Goal: Task Accomplishment & Management: Manage account settings

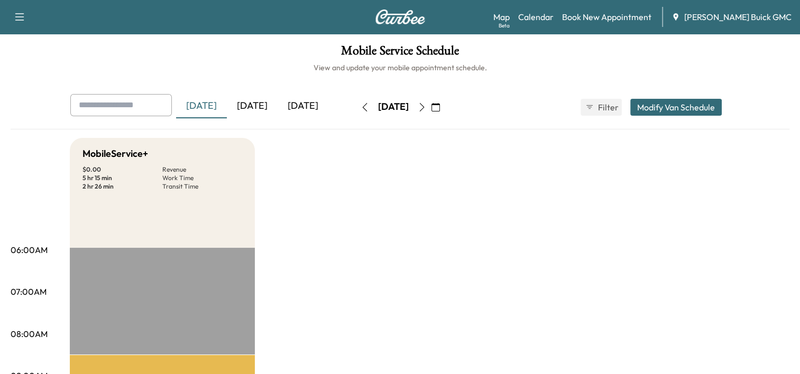
click at [261, 110] on div "[DATE]" at bounding box center [252, 106] width 51 height 24
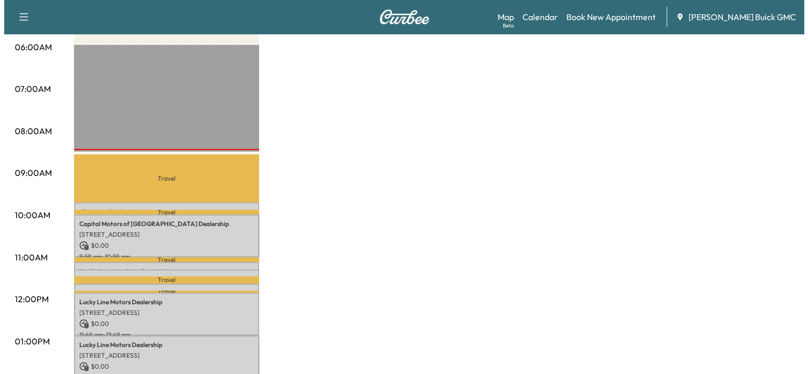
scroll to position [201, 0]
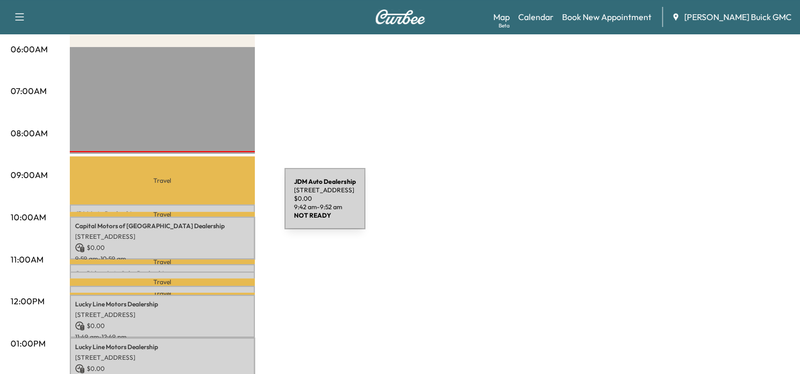
click at [205, 205] on div "JDM Auto Dealership [STREET_ADDRESS] $ 0.00 9:42 am - 9:52 am" at bounding box center [162, 210] width 185 height 11
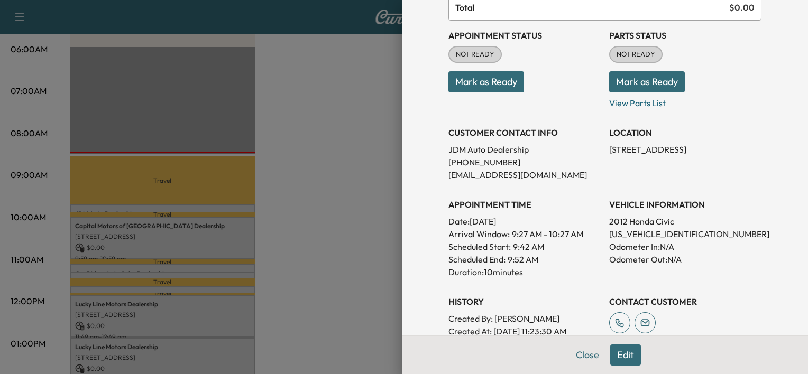
scroll to position [127, 0]
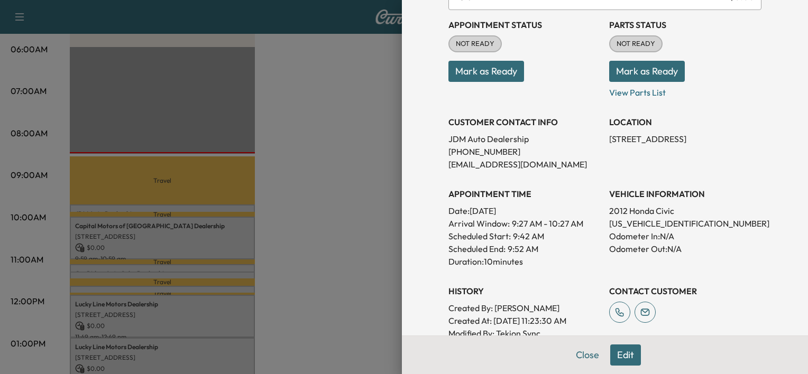
click at [615, 225] on p "[US_VEHICLE_IDENTIFICATION_NUMBER]" at bounding box center [685, 223] width 152 height 13
copy p "[US_VEHICLE_IDENTIFICATION_NUMBER]"
click at [195, 130] on div at bounding box center [404, 187] width 808 height 374
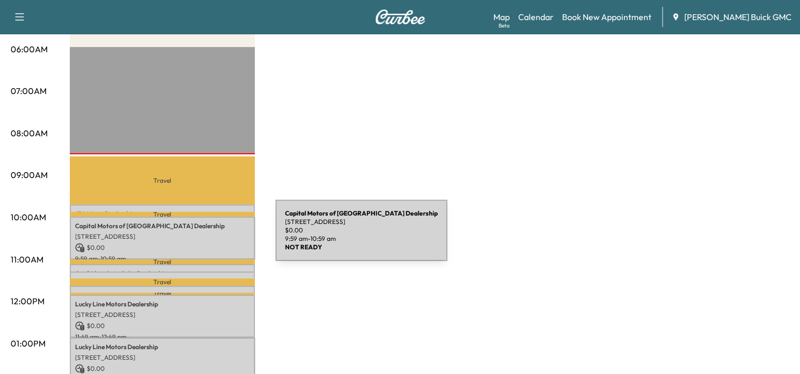
click at [196, 237] on p "[STREET_ADDRESS]" at bounding box center [162, 237] width 174 height 8
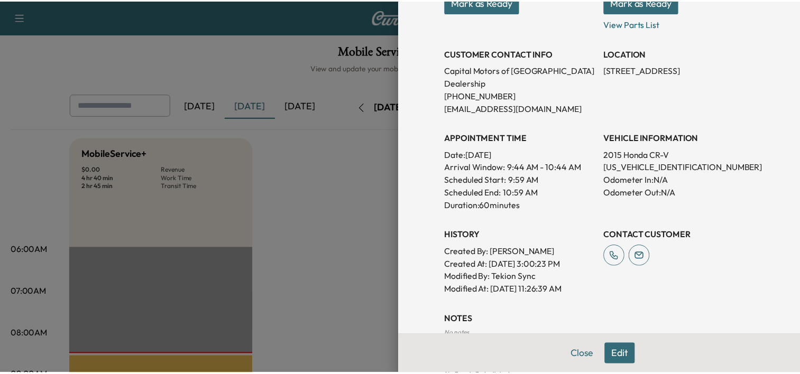
scroll to position [184, 0]
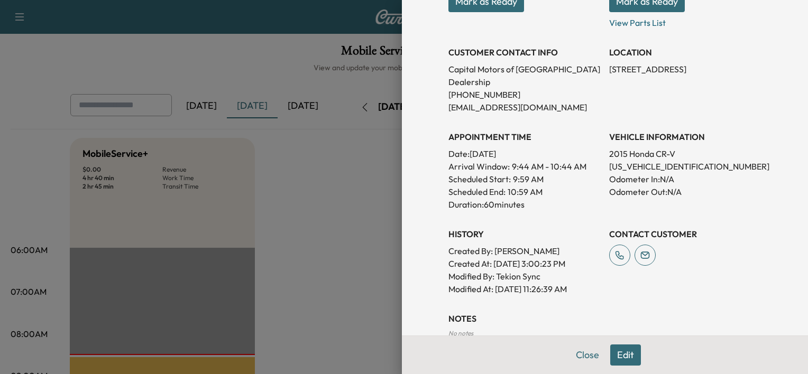
click at [639, 162] on p "[US_VEHICLE_IDENTIFICATION_NUMBER]" at bounding box center [685, 166] width 152 height 13
copy p "[US_VEHICLE_IDENTIFICATION_NUMBER]"
click at [230, 170] on div at bounding box center [404, 187] width 808 height 374
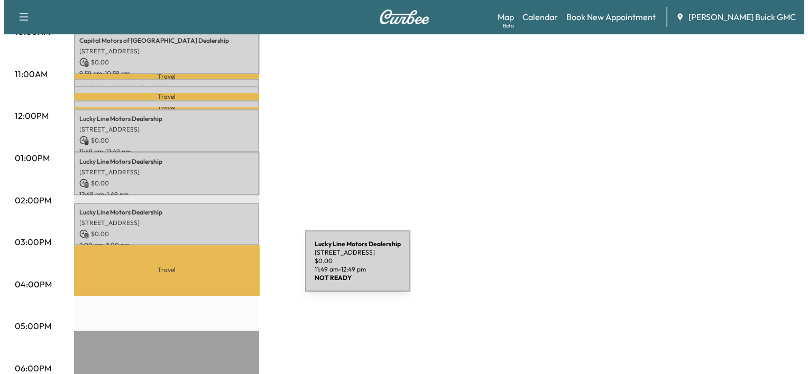
scroll to position [251, 0]
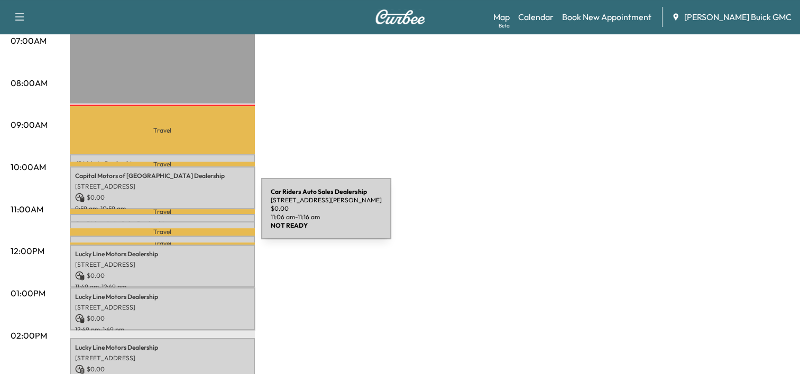
click at [182, 215] on div "Car Riders Auto Sales Dealership [STREET_ADDRESS][PERSON_NAME] $ 0.00 11:06 am …" at bounding box center [162, 219] width 185 height 11
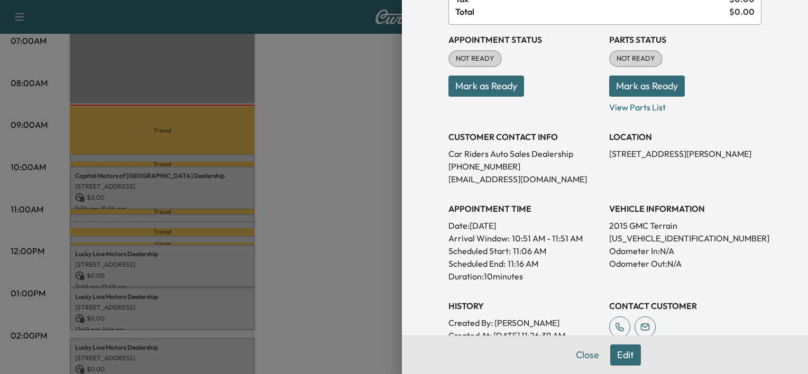
scroll to position [114, 0]
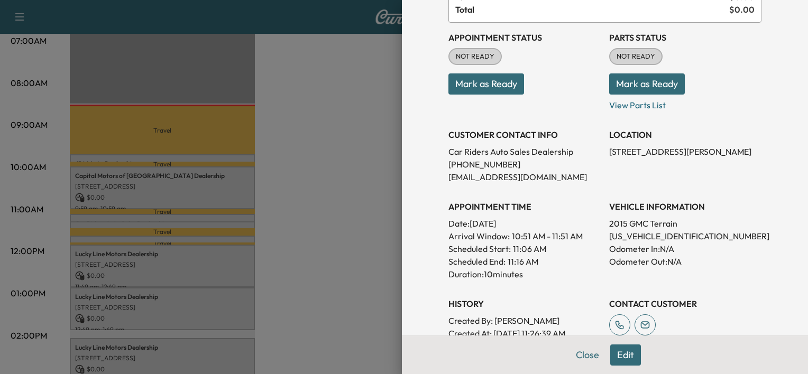
click at [626, 236] on p "[US_VEHICLE_IDENTIFICATION_NUMBER]" at bounding box center [685, 236] width 152 height 13
copy p "[US_VEHICLE_IDENTIFICATION_NUMBER]"
click at [289, 261] on div at bounding box center [404, 187] width 808 height 374
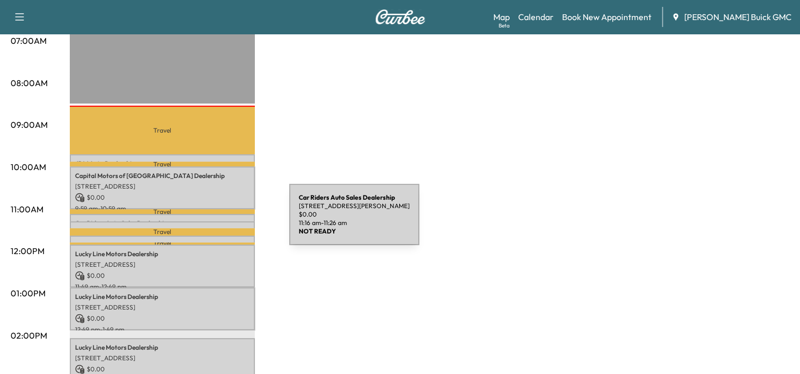
click at [210, 221] on div "Car Riders Auto Sales Dealership [STREET_ADDRESS][PERSON_NAME] $ 0.00 11:16 am …" at bounding box center [162, 226] width 185 height 11
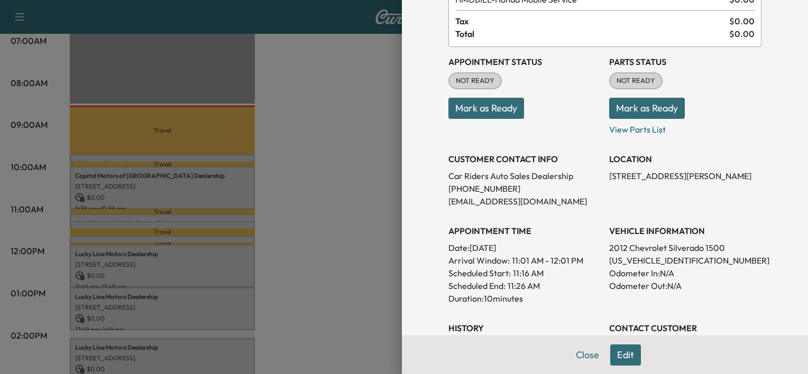
scroll to position [96, 0]
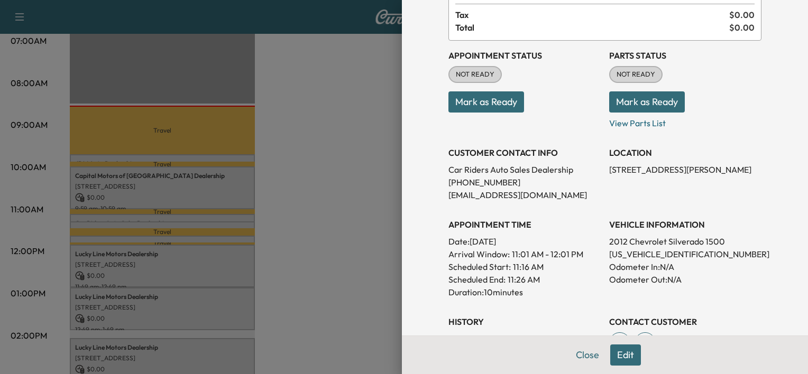
click at [633, 252] on p "[US_VEHICLE_IDENTIFICATION_NUMBER]" at bounding box center [685, 254] width 152 height 13
copy p "[US_VEHICLE_IDENTIFICATION_NUMBER]"
click at [238, 215] on div at bounding box center [404, 187] width 808 height 374
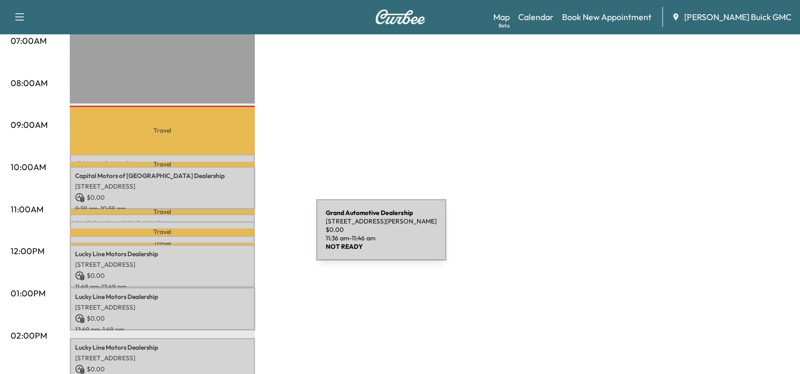
click at [237, 236] on div "Grand Automotive Dealership [STREET_ADDRESS][PERSON_NAME] $ 0.00 11:36 am - 11:…" at bounding box center [162, 241] width 185 height 11
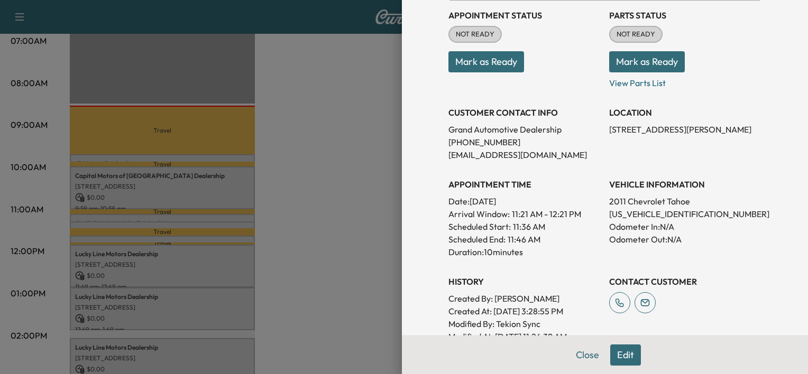
scroll to position [137, 0]
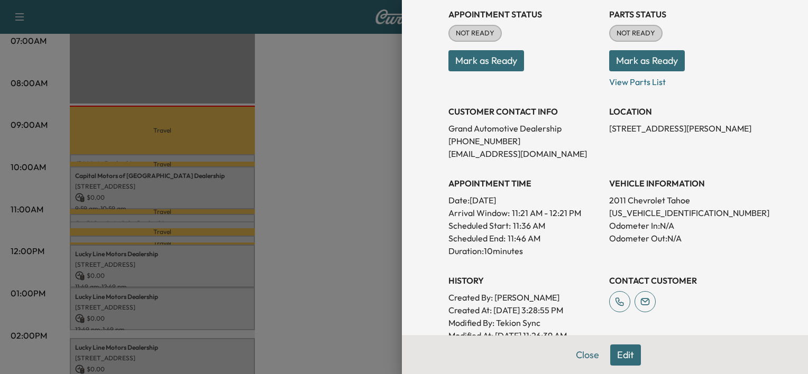
click at [239, 224] on div at bounding box center [404, 187] width 808 height 374
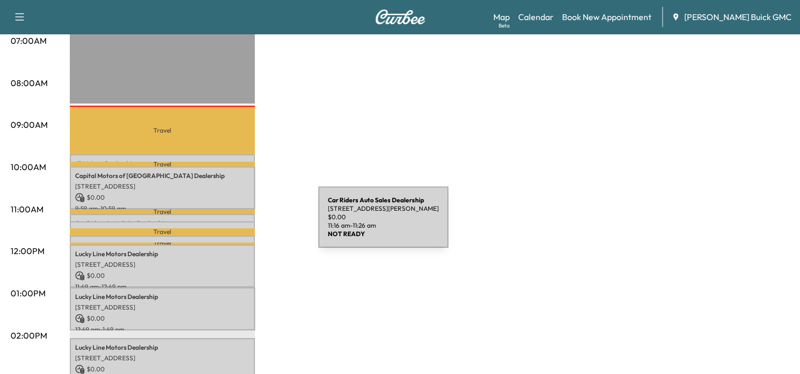
click at [239, 227] on p "Car Riders Auto Sales Dealership" at bounding box center [162, 231] width 174 height 8
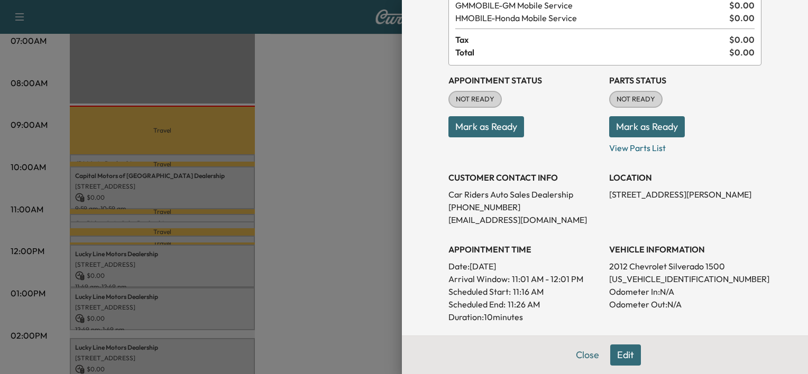
scroll to position [78, 0]
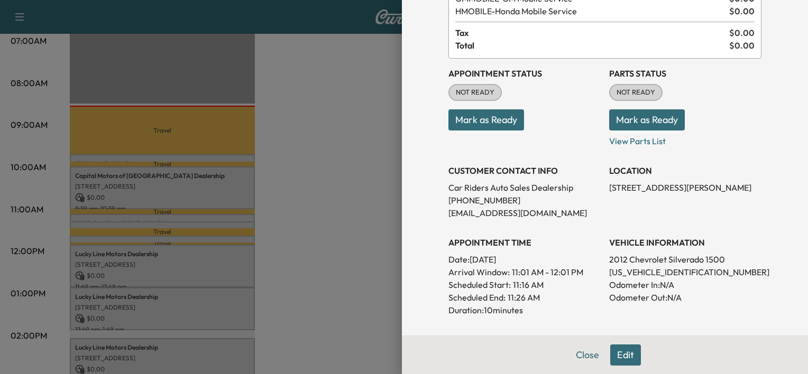
click at [348, 220] on div at bounding box center [404, 187] width 808 height 374
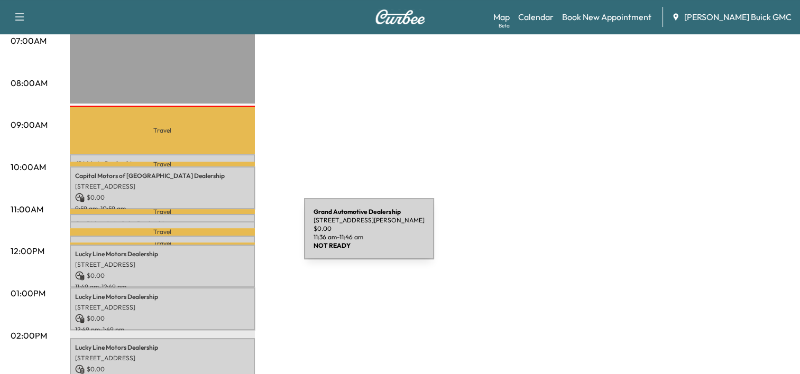
click at [225, 236] on div "Grand Automotive Dealership [STREET_ADDRESS][PERSON_NAME] $ 0.00 11:36 am - 11:…" at bounding box center [162, 241] width 185 height 11
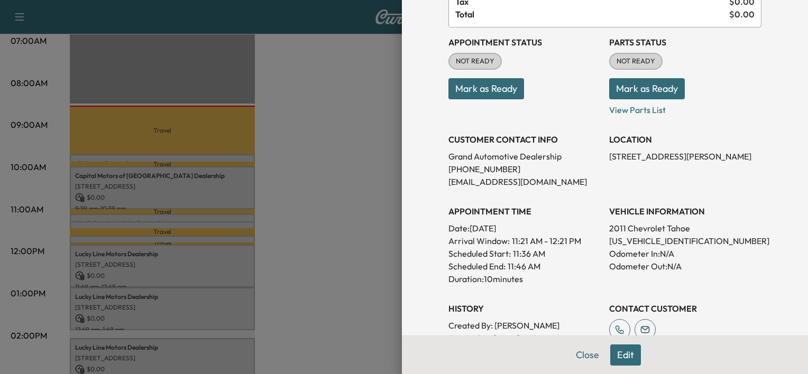
scroll to position [110, 0]
click at [634, 243] on p "[US_VEHICLE_IDENTIFICATION_NUMBER]" at bounding box center [685, 240] width 152 height 13
copy p "[US_VEHICLE_IDENTIFICATION_NUMBER]"
click at [281, 246] on div at bounding box center [404, 187] width 808 height 374
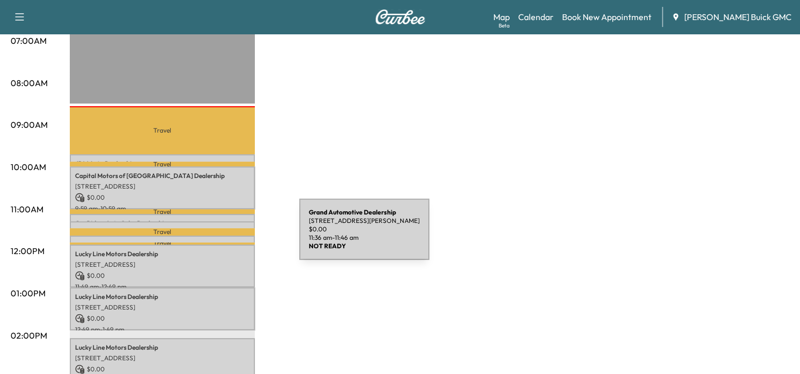
click at [220, 236] on div "Grand Automotive Dealership [STREET_ADDRESS][PERSON_NAME] $ 0.00 11:36 am - 11:…" at bounding box center [162, 241] width 185 height 11
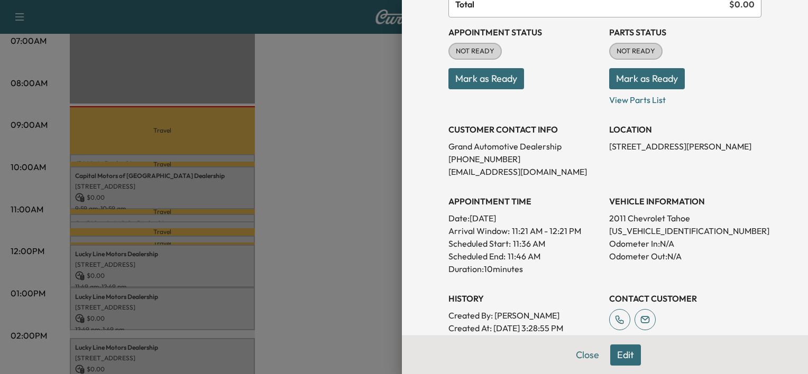
scroll to position [120, 0]
click at [189, 227] on div at bounding box center [404, 187] width 808 height 374
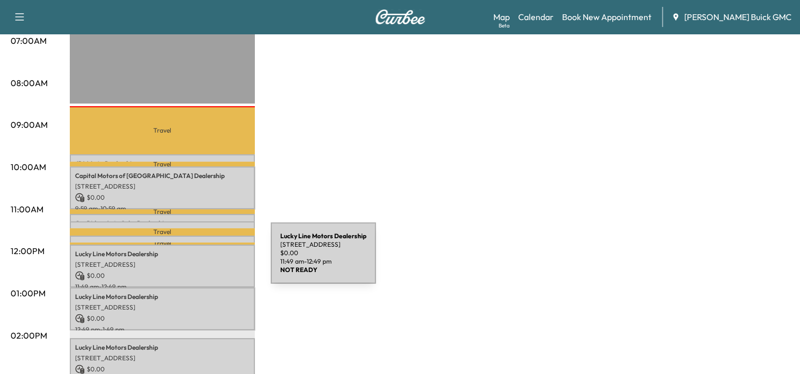
click at [191, 261] on p "[STREET_ADDRESS]" at bounding box center [162, 265] width 174 height 8
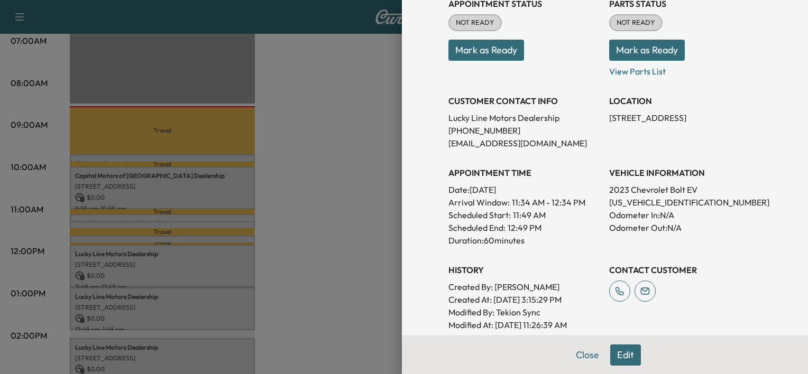
scroll to position [136, 0]
click at [309, 300] on div at bounding box center [404, 187] width 808 height 374
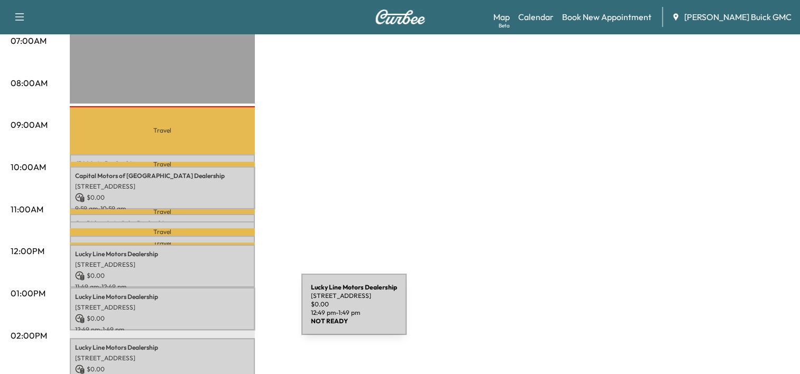
click at [222, 314] on p "$ 0.00" at bounding box center [162, 319] width 174 height 10
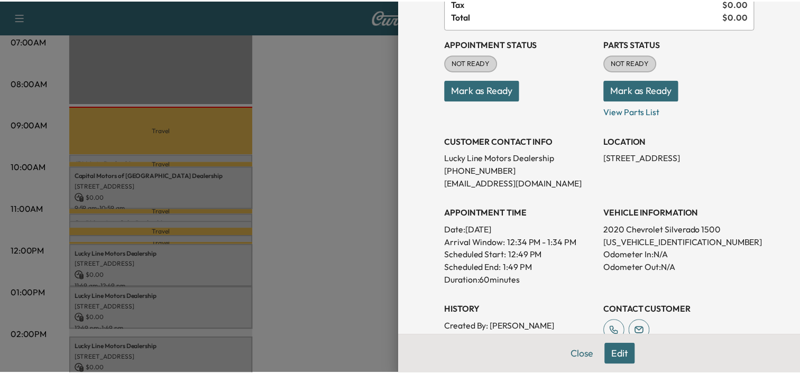
scroll to position [97, 0]
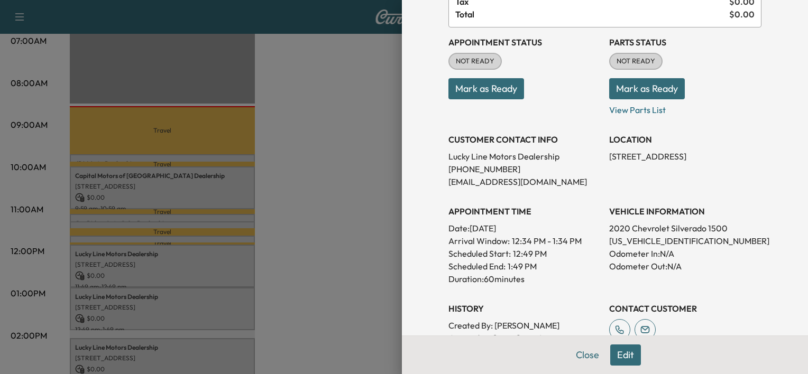
click at [640, 243] on p "[US_VEHICLE_IDENTIFICATION_NUMBER]" at bounding box center [685, 241] width 152 height 13
copy p "[US_VEHICLE_IDENTIFICATION_NUMBER]"
click at [285, 217] on div at bounding box center [404, 187] width 808 height 374
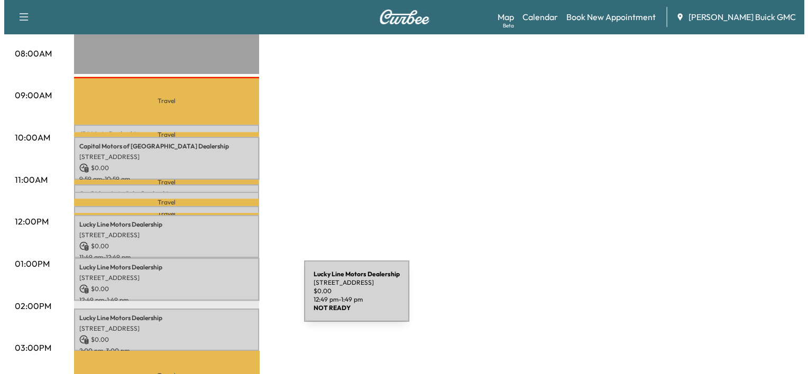
scroll to position [283, 0]
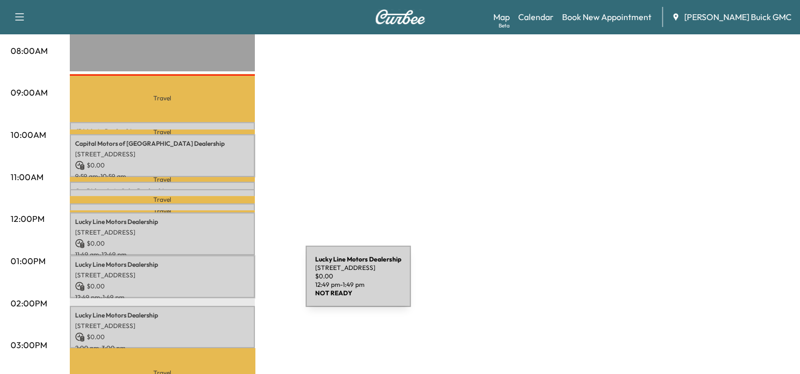
click at [226, 283] on p "$ 0.00" at bounding box center [162, 287] width 174 height 10
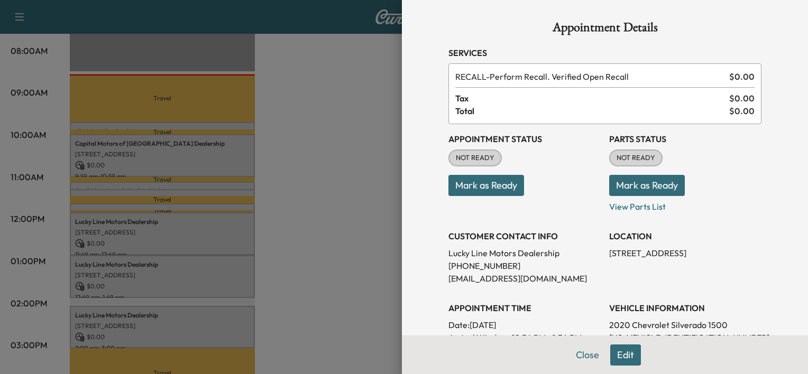
click at [381, 264] on div at bounding box center [404, 187] width 808 height 374
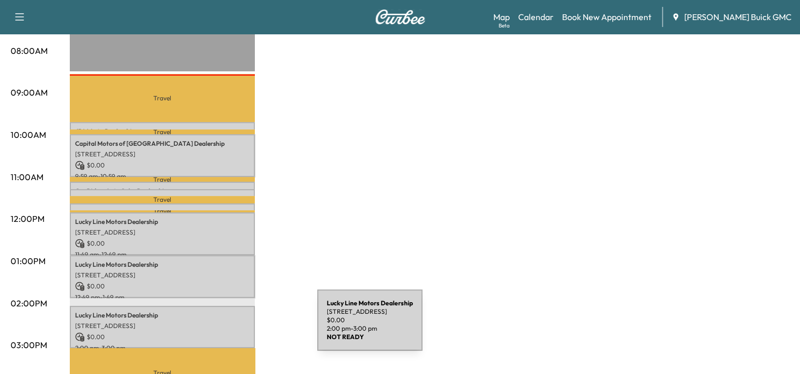
click at [238, 327] on div "Lucky Line Motors Dealership [STREET_ADDRESS] $ 0.00 2:00 pm - 3:00 pm" at bounding box center [162, 327] width 185 height 43
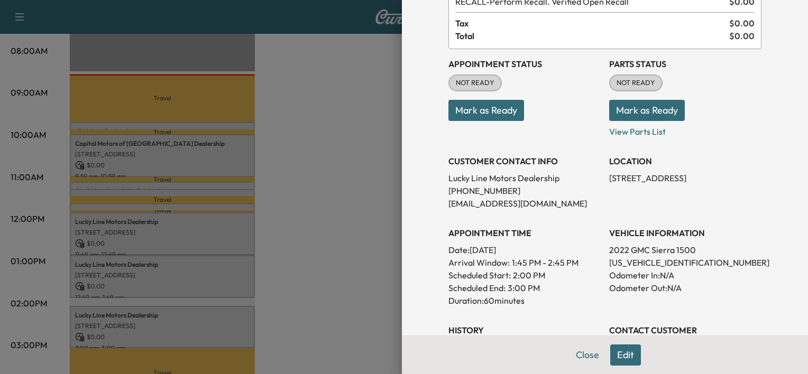
scroll to position [77, 0]
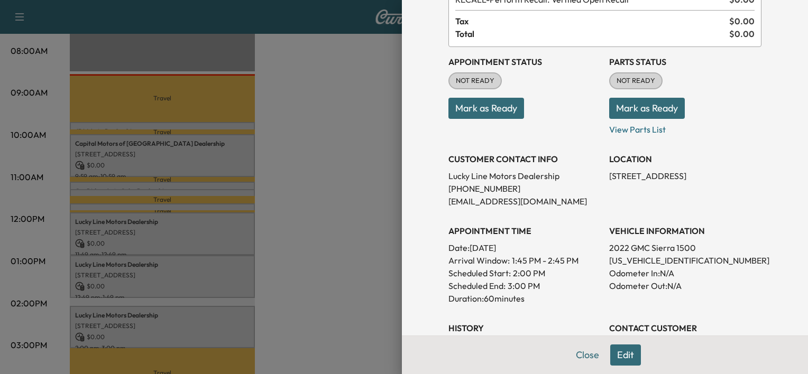
click at [611, 258] on p "[US_VEHICLE_IDENTIFICATION_NUMBER]" at bounding box center [685, 260] width 152 height 13
copy p "[US_VEHICLE_IDENTIFICATION_NUMBER]"
click at [362, 249] on div at bounding box center [404, 187] width 808 height 374
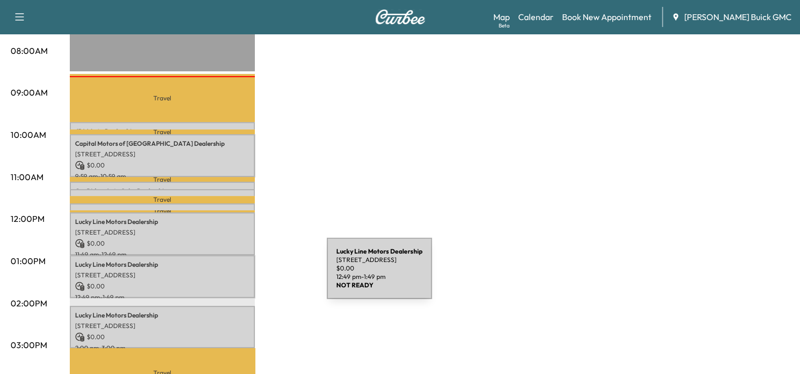
click at [247, 275] on p "[STREET_ADDRESS]" at bounding box center [162, 275] width 174 height 8
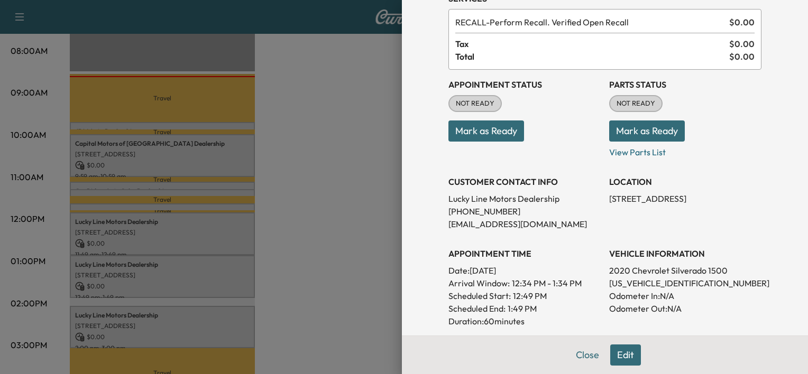
scroll to position [55, 0]
click at [501, 131] on button "Mark as Ready" at bounding box center [486, 130] width 76 height 21
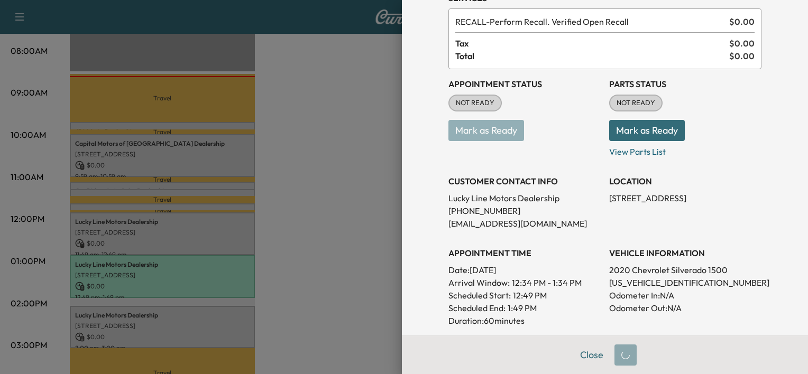
click at [326, 189] on div at bounding box center [404, 187] width 808 height 374
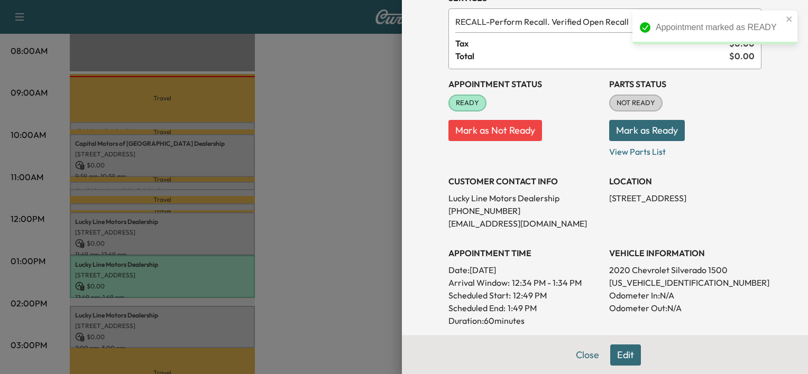
click at [293, 200] on div at bounding box center [404, 187] width 808 height 374
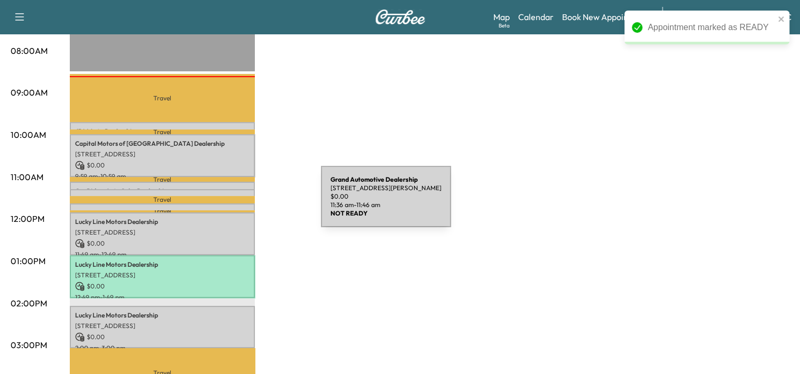
click at [242, 203] on div "Grand Automotive Dealership [STREET_ADDRESS][PERSON_NAME] $ 0.00 11:36 am - 11:…" at bounding box center [162, 208] width 185 height 11
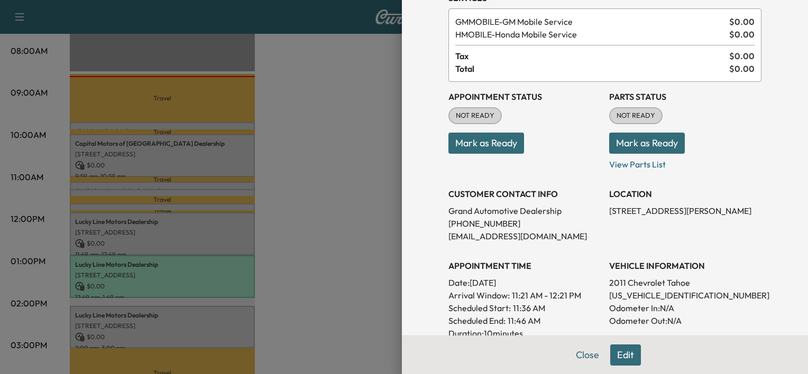
click at [499, 150] on button "Mark as Ready" at bounding box center [486, 143] width 76 height 21
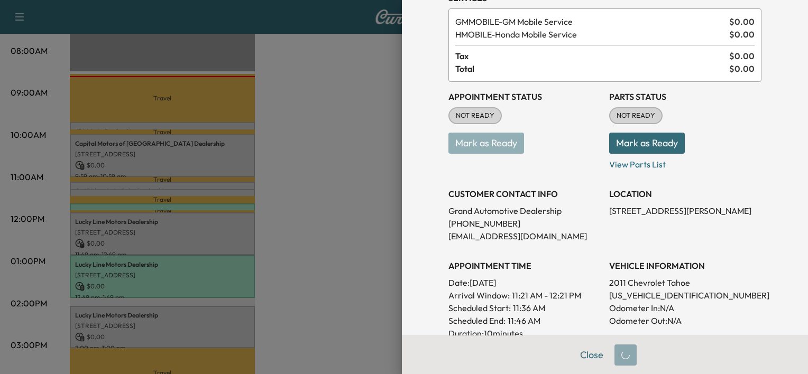
click at [253, 191] on div at bounding box center [404, 187] width 808 height 374
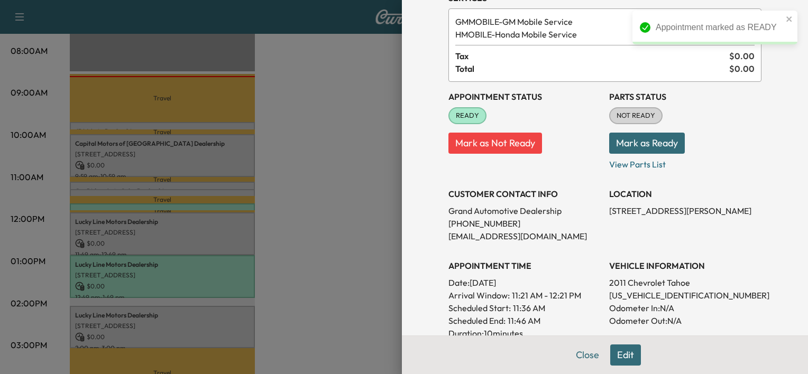
click at [237, 194] on div at bounding box center [404, 187] width 808 height 374
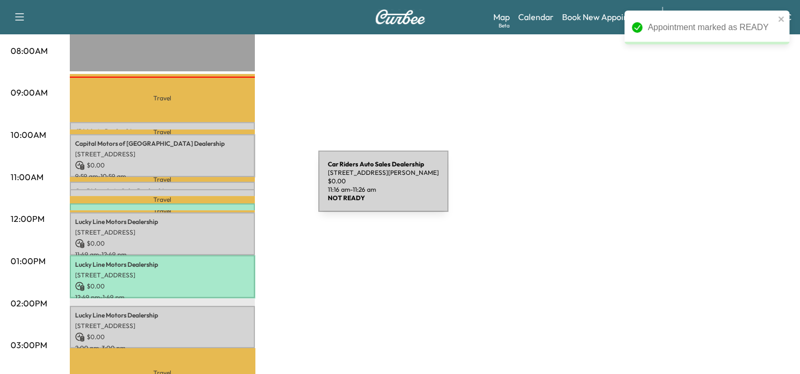
click at [239, 189] on div "Car Riders Auto Sales Dealership [STREET_ADDRESS][PERSON_NAME] $ 0.00 11:16 am …" at bounding box center [162, 194] width 185 height 11
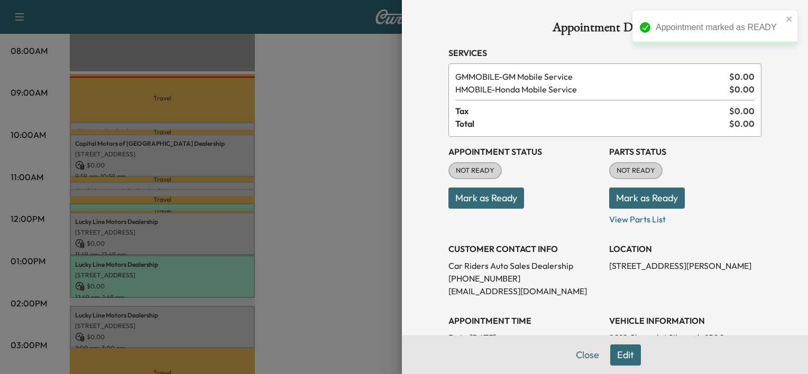
click at [475, 188] on button "Mark as Ready" at bounding box center [486, 198] width 76 height 21
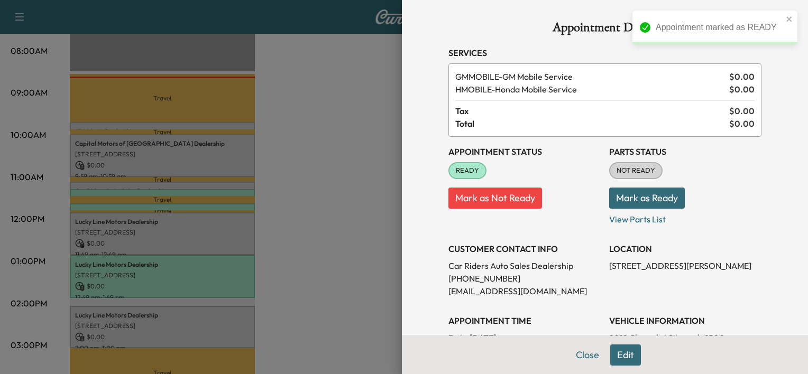
click at [296, 173] on div at bounding box center [404, 187] width 808 height 374
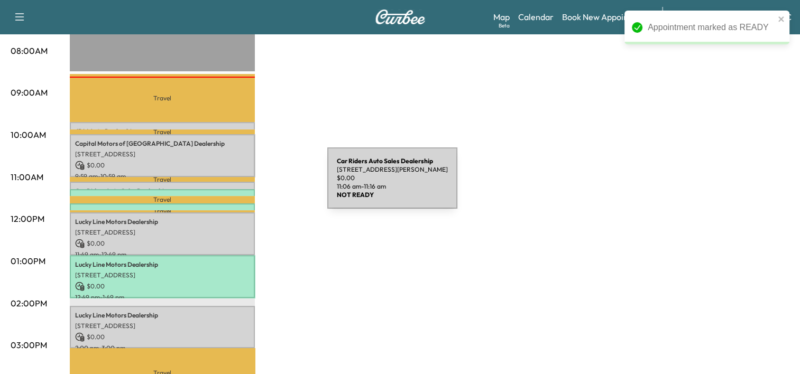
click at [248, 187] on p "Car Riders Auto Sales Dealership" at bounding box center [162, 191] width 174 height 8
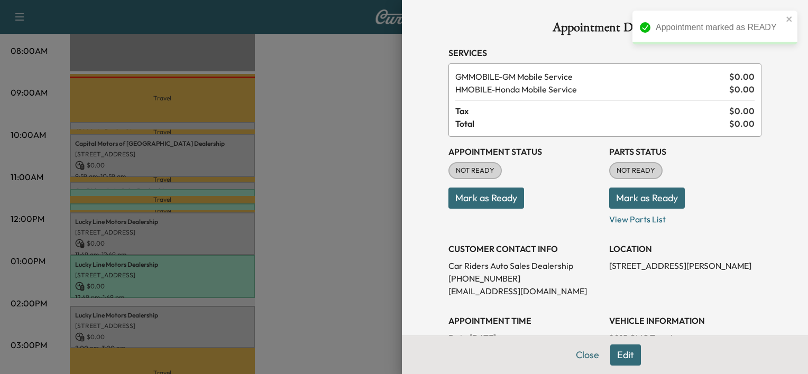
click at [507, 203] on button "Mark as Ready" at bounding box center [486, 198] width 76 height 21
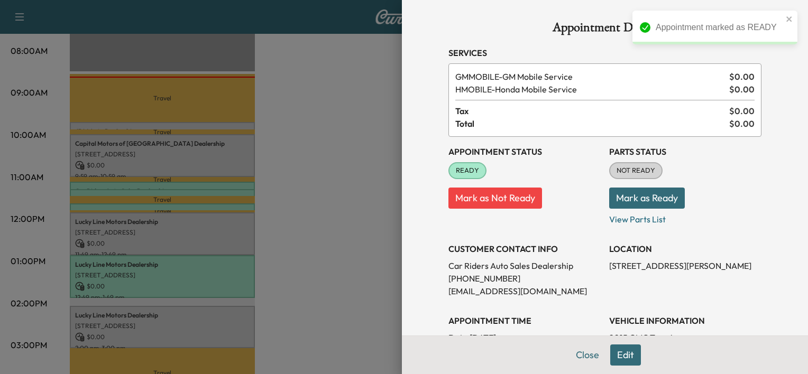
click at [318, 203] on div at bounding box center [404, 187] width 808 height 374
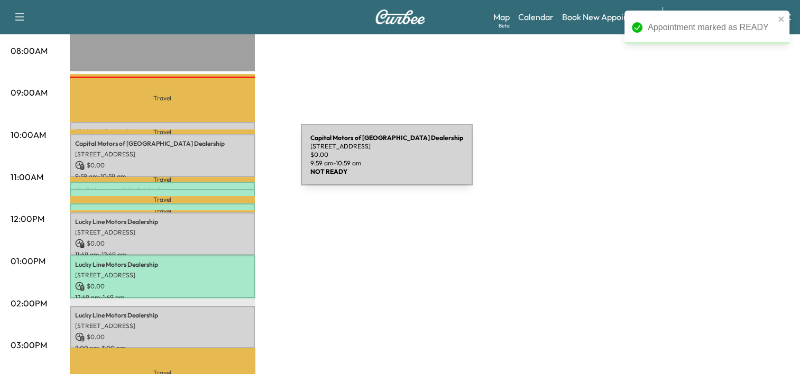
click at [221, 161] on p "$ 0.00" at bounding box center [162, 166] width 174 height 10
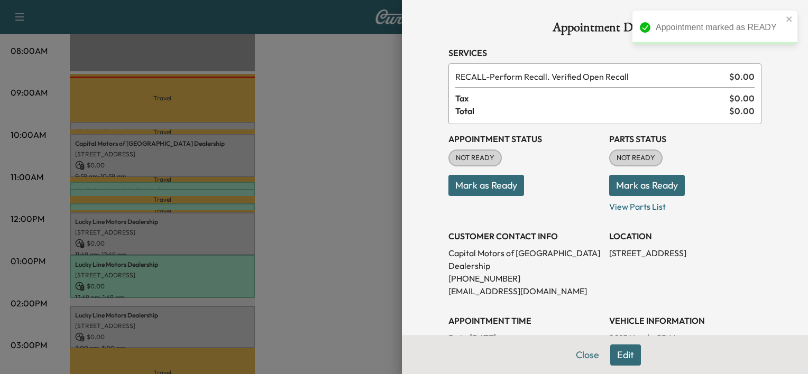
click at [478, 190] on button "Mark as Ready" at bounding box center [486, 185] width 76 height 21
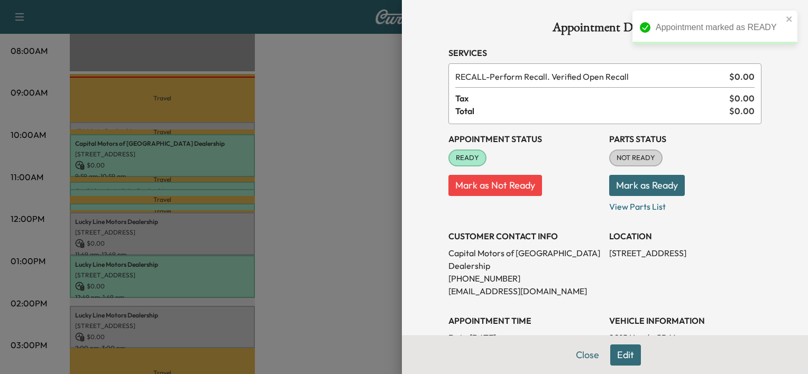
click at [279, 272] on div at bounding box center [404, 187] width 808 height 374
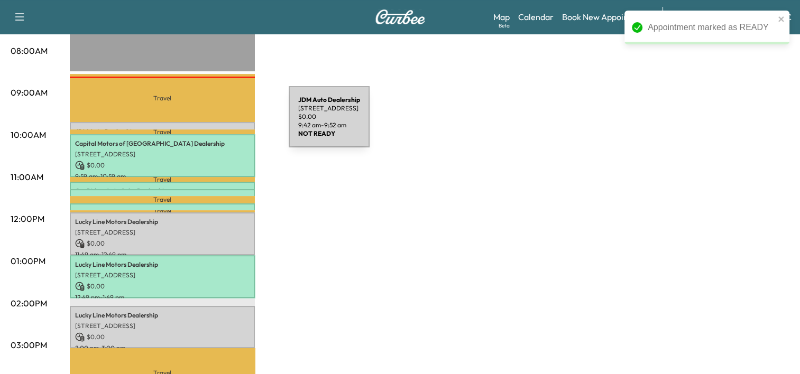
click at [209, 123] on div "JDM Auto Dealership [STREET_ADDRESS] $ 0.00 9:42 am - 9:52 am" at bounding box center [162, 127] width 185 height 11
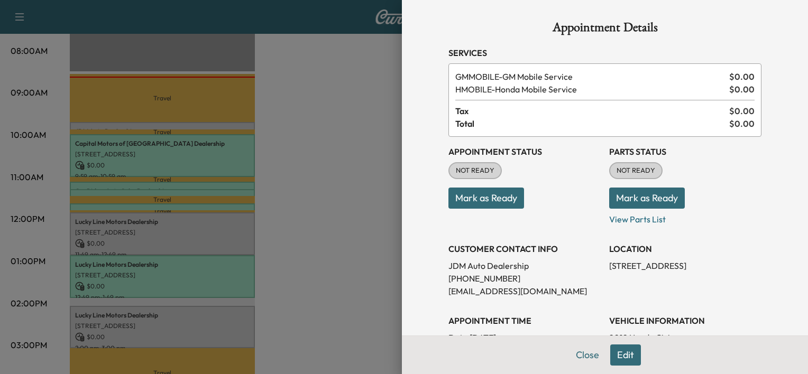
click at [459, 202] on button "Mark as Ready" at bounding box center [486, 198] width 76 height 21
